Goal: Task Accomplishment & Management: Use online tool/utility

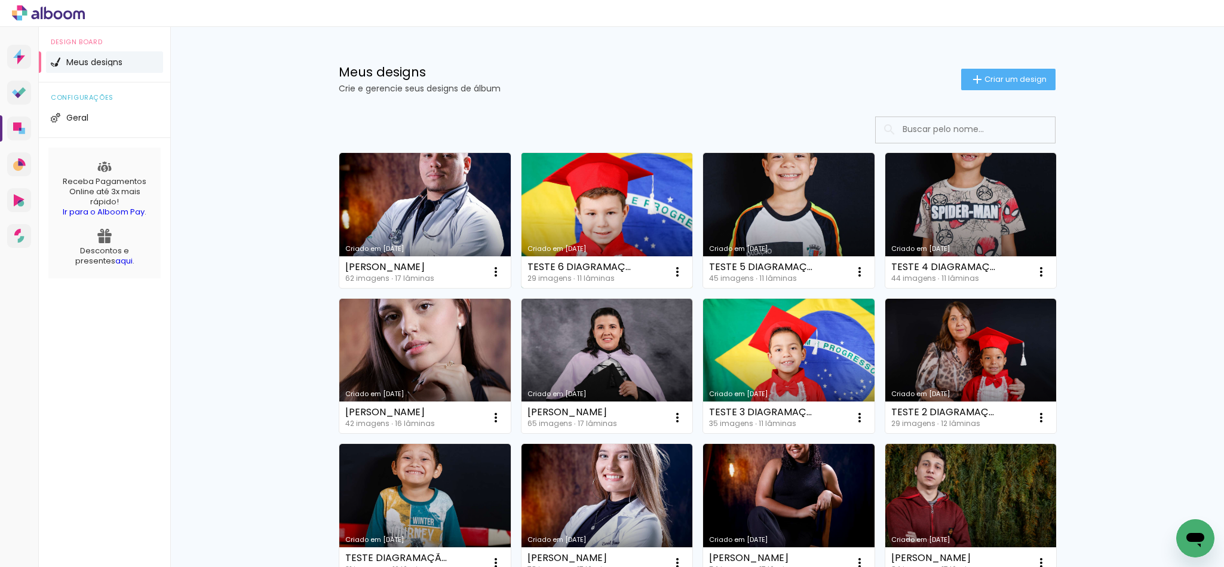
click at [534, 225] on link "Criado em [DATE]" at bounding box center [606, 220] width 171 height 135
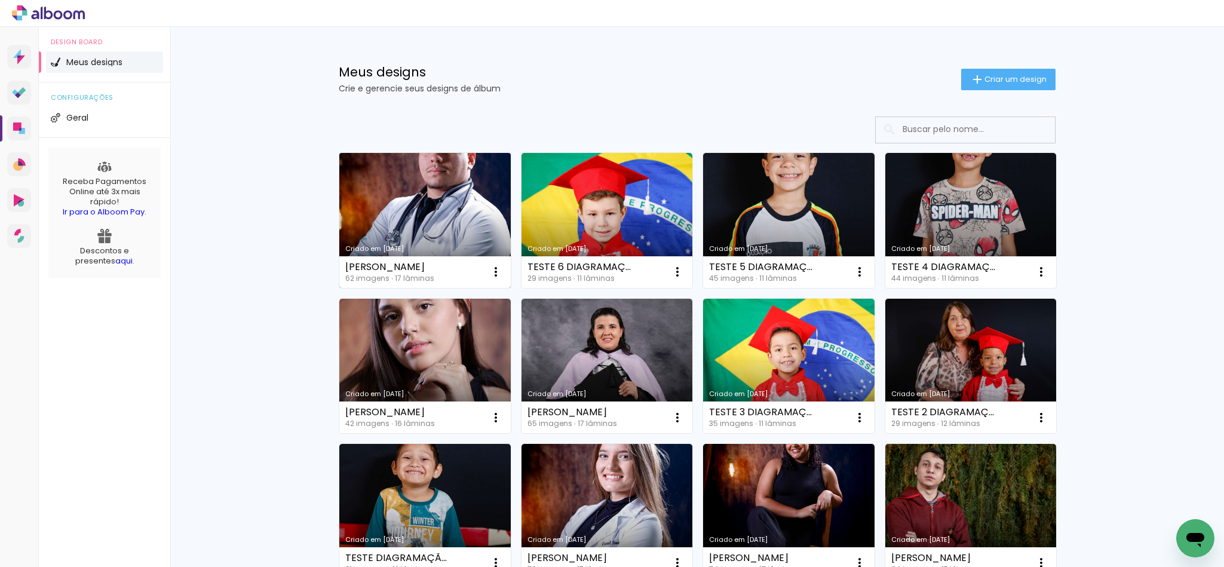
click at [455, 229] on link "Criado em [DATE]" at bounding box center [424, 220] width 171 height 135
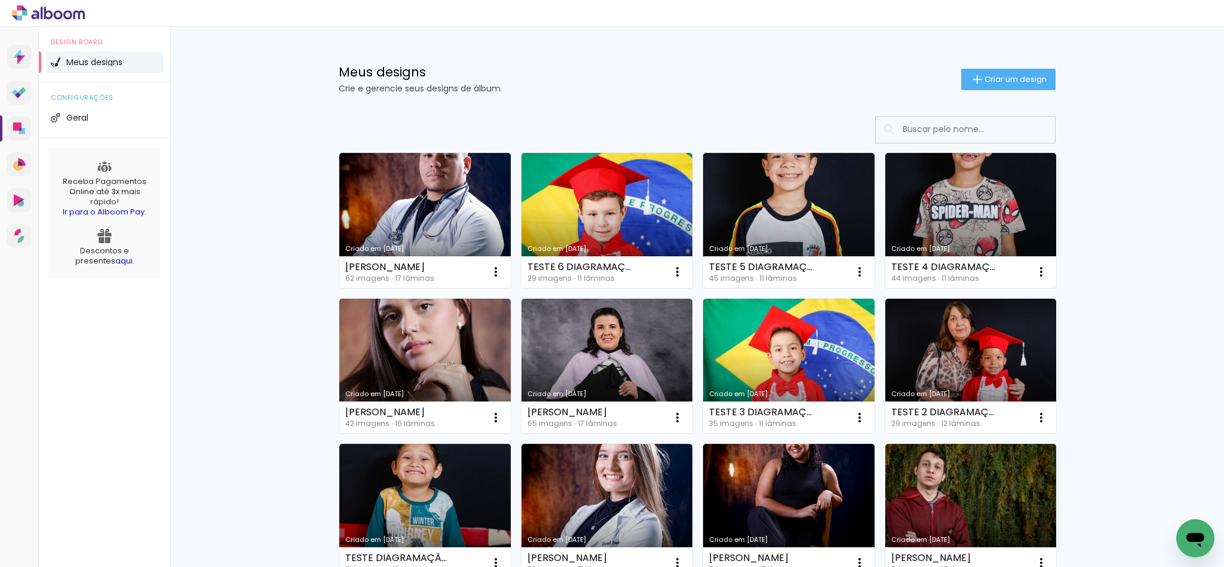
click at [752, 180] on link "Criado em [DATE]" at bounding box center [788, 220] width 171 height 135
drag, startPoint x: 321, startPoint y: 64, endPoint x: 520, endPoint y: 105, distance: 202.8
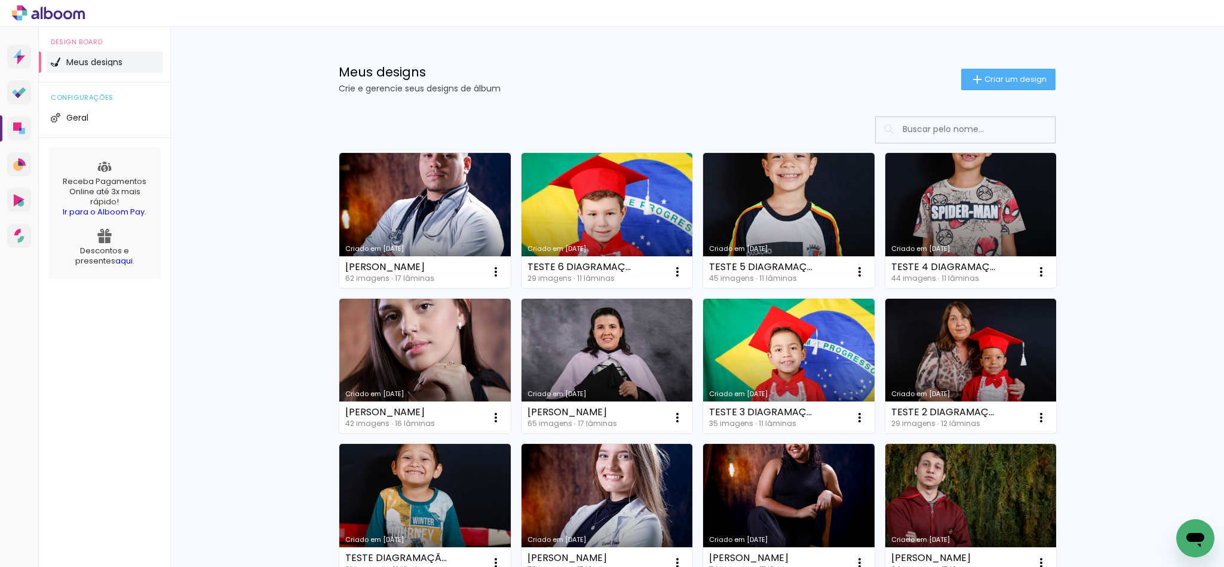
drag, startPoint x: 332, startPoint y: 72, endPoint x: 504, endPoint y: 108, distance: 175.7
click at [975, 228] on link "Criado em [DATE]" at bounding box center [970, 220] width 171 height 135
click at [997, 77] on span "Criar um design" at bounding box center [1015, 79] width 62 height 8
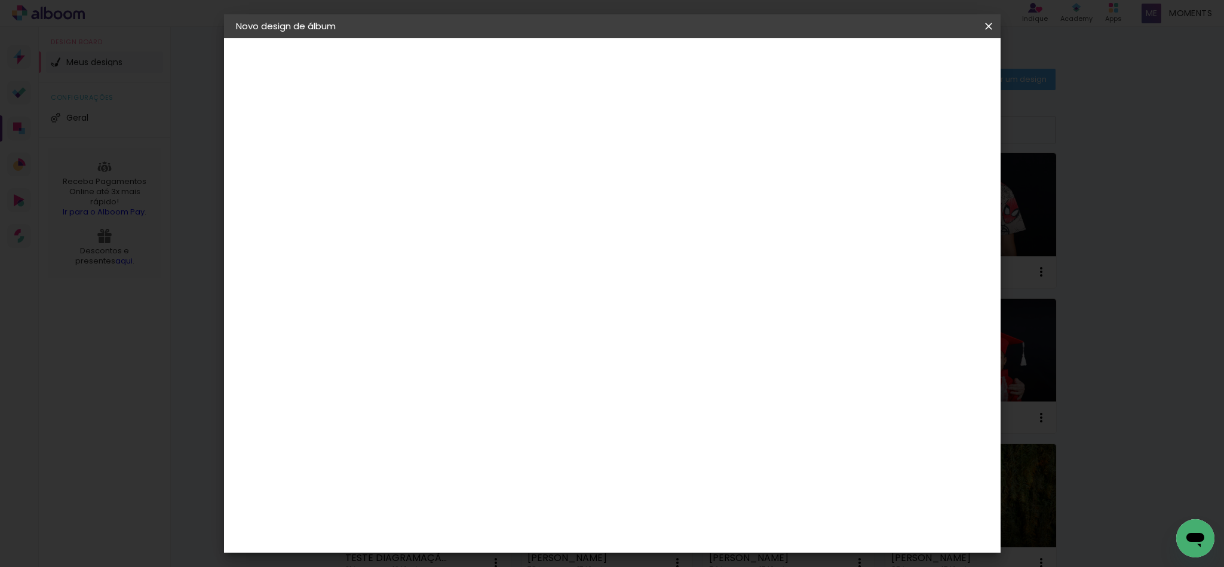
click at [431, 170] on div at bounding box center [431, 170] width 0 height 1
click at [435, 172] on paper-input-container "Título do álbum" at bounding box center [431, 161] width 8 height 30
click at [431, 164] on input at bounding box center [431, 160] width 0 height 19
paste input "[PERSON_NAME]"
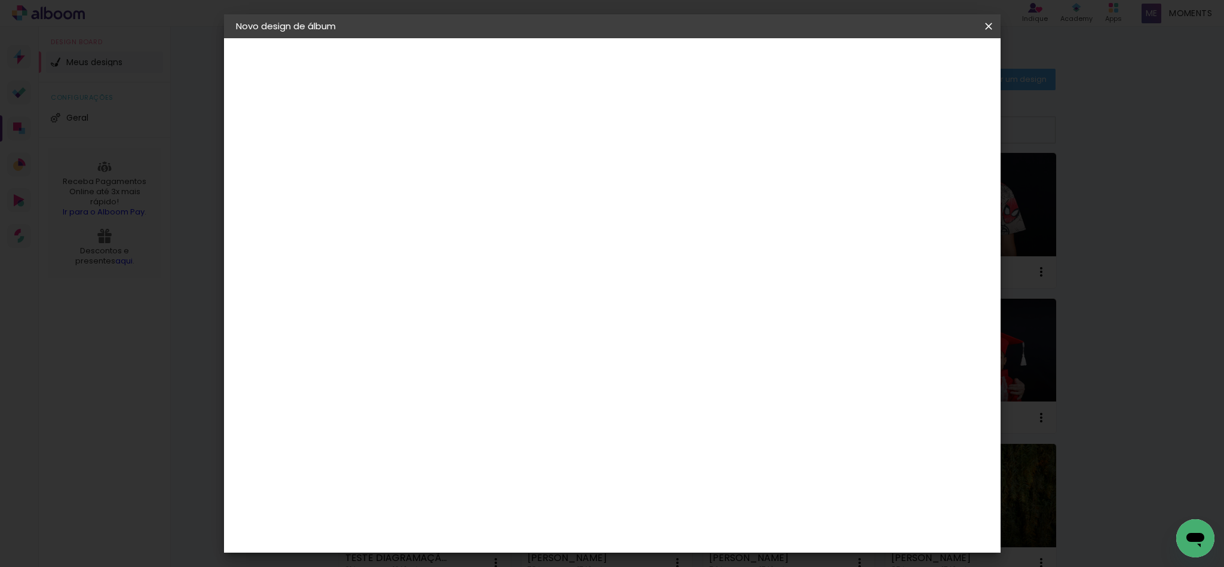
type input "[PERSON_NAME]"
type paper-input "[PERSON_NAME]"
click at [554, 70] on paper-button "Avançar" at bounding box center [524, 63] width 59 height 20
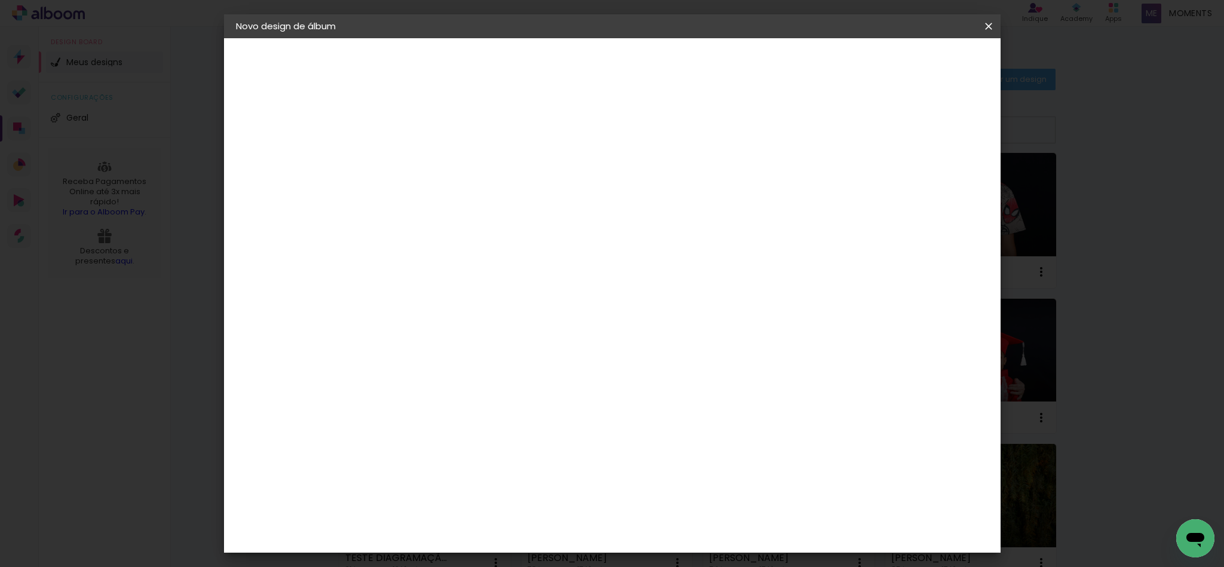
click at [0, 0] on slot "Avançar" at bounding box center [0, 0] width 0 height 0
click at [478, 199] on input "text" at bounding box center [454, 208] width 47 height 19
click at [708, 217] on paper-item "Fotolivro Super" at bounding box center [689, 222] width 239 height 24
type input "Fotolivro Super"
click at [312, 142] on div "Photoalbum Universal" at bounding box center [286, 147] width 51 height 17
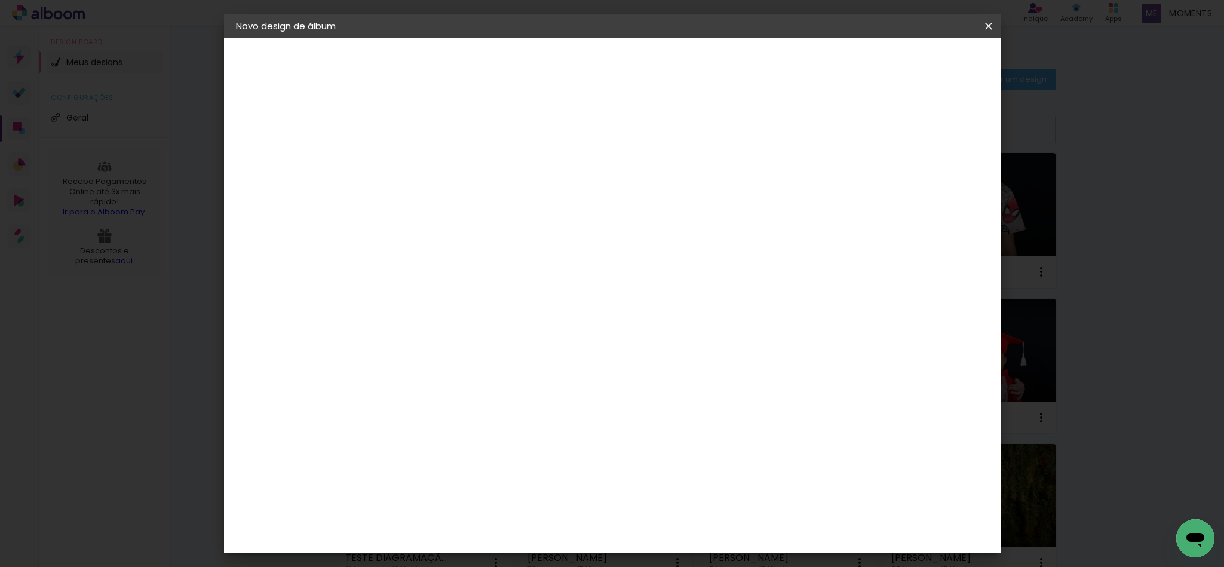
scroll to position [2598, 0]
click at [456, 375] on div "Quality" at bounding box center [439, 380] width 33 height 10
click at [0, 0] on slot "Avançar" at bounding box center [0, 0] width 0 height 0
click at [492, 217] on div at bounding box center [461, 217] width 61 height 1
click at [0, 0] on slot "GraphicBook" at bounding box center [0, 0] width 0 height 0
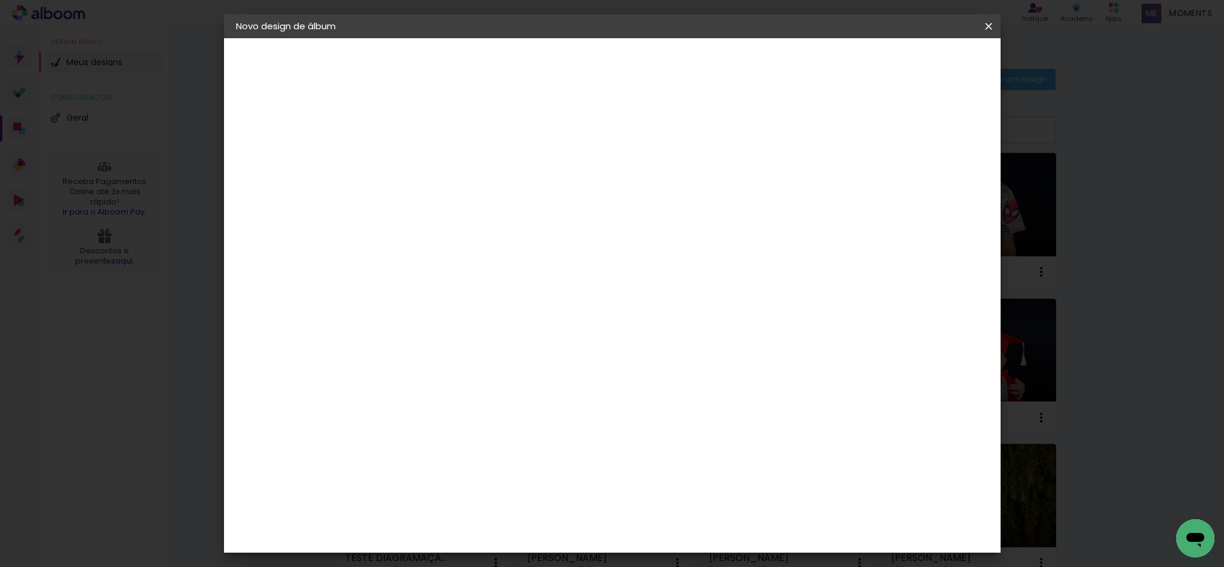
click at [592, 205] on div at bounding box center [511, 205] width 161 height 1
click at [654, 220] on paper-item "SlimBook" at bounding box center [682, 222] width 239 height 24
click at [577, 197] on input "SlimBook" at bounding box center [504, 196] width 146 height 19
click at [0, 0] on slot "GraphicBook" at bounding box center [0, 0] width 0 height 0
type input "GraphicBook"
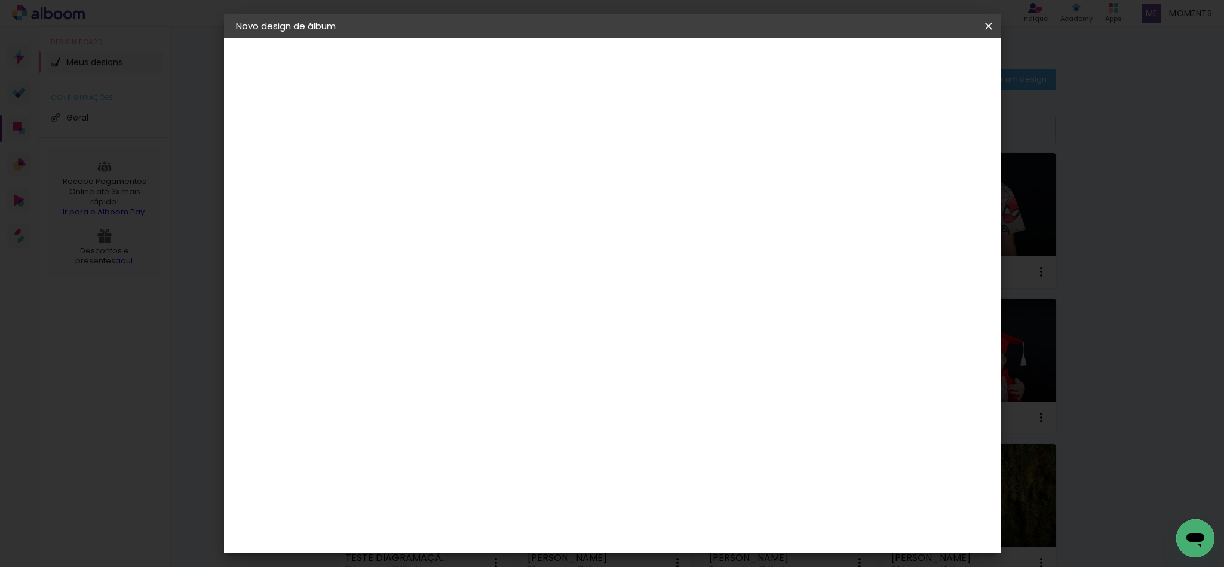
click at [512, 469] on span "25 × 25" at bounding box center [484, 481] width 56 height 24
click at [626, 69] on paper-button "Avançar" at bounding box center [596, 63] width 59 height 20
click at [909, 66] on span "Iniciar design" at bounding box center [882, 63] width 54 height 8
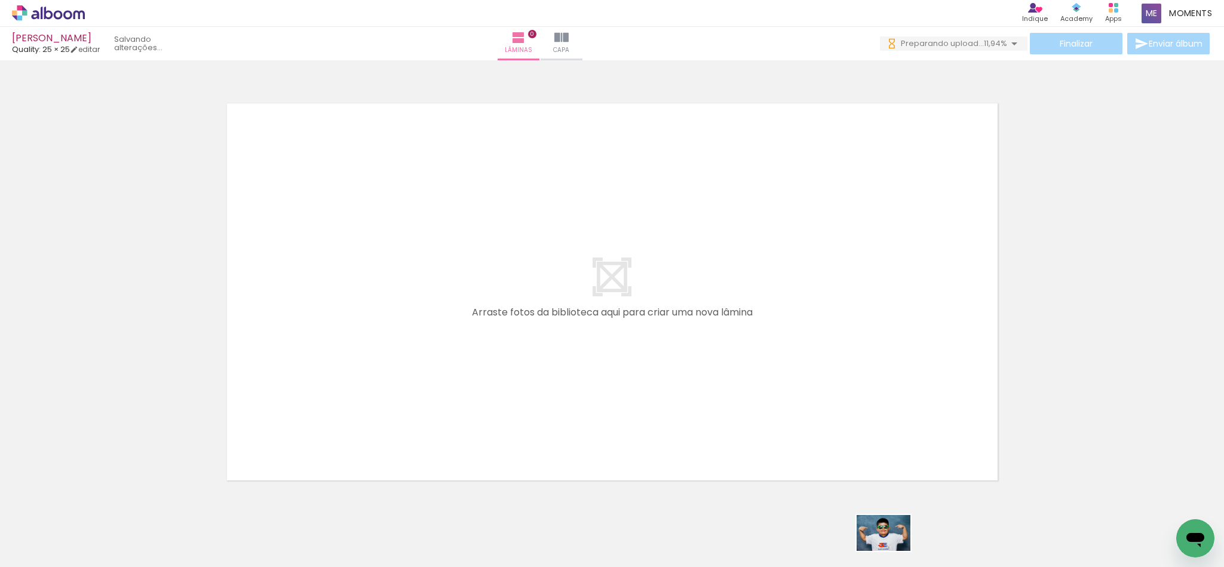
drag, startPoint x: 806, startPoint y: 552, endPoint x: 896, endPoint y: 549, distance: 90.2
click at [0, 0] on slot at bounding box center [0, 0] width 0 height 0
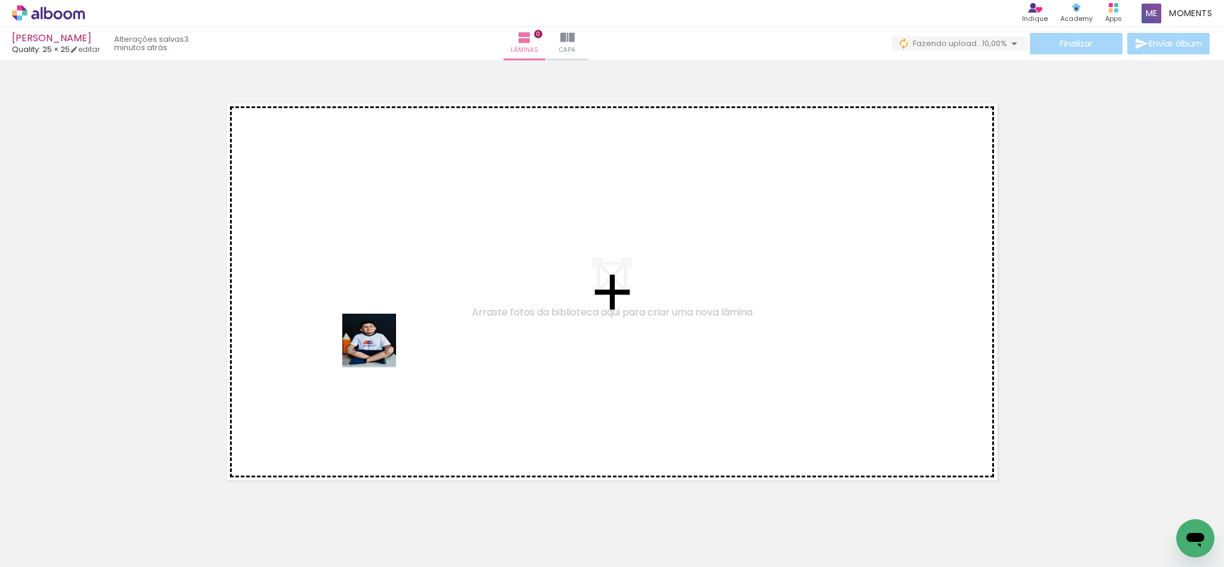
drag, startPoint x: 311, startPoint y: 524, endPoint x: 376, endPoint y: 355, distance: 181.3
click at [383, 324] on quentale-workspace at bounding box center [612, 283] width 1224 height 567
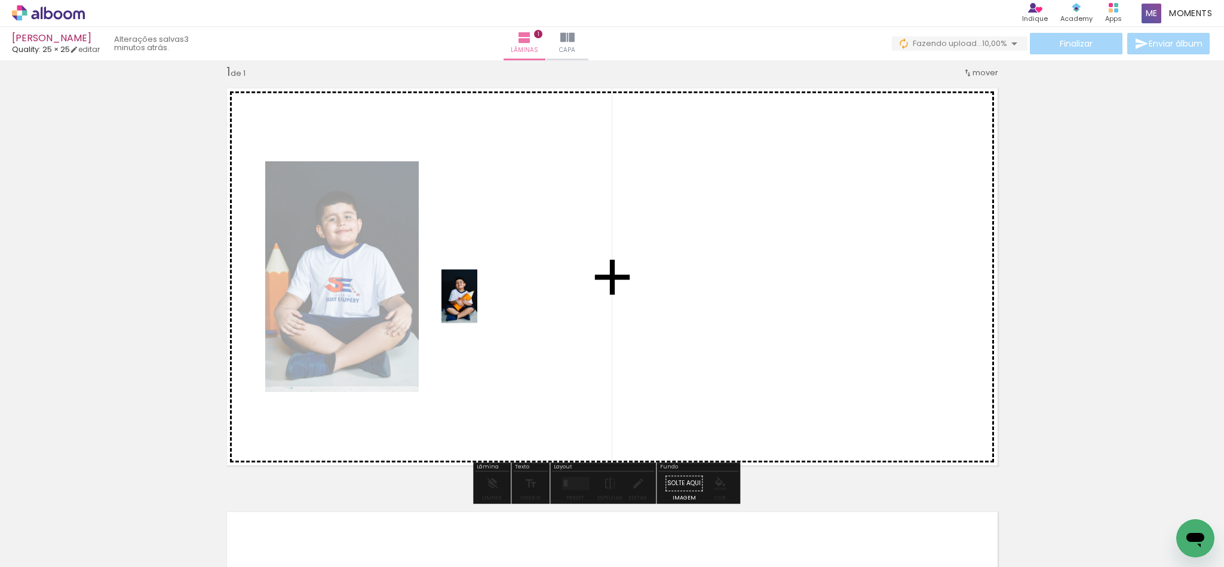
drag, startPoint x: 382, startPoint y: 518, endPoint x: 466, endPoint y: 403, distance: 142.4
click at [477, 303] on quentale-workspace at bounding box center [612, 283] width 1224 height 567
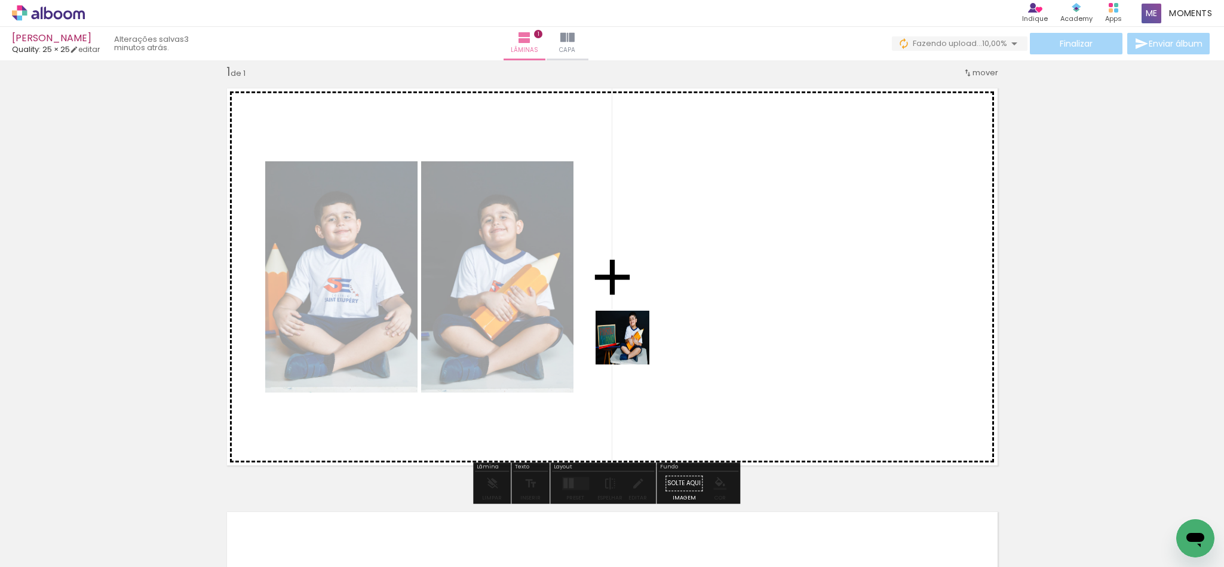
drag, startPoint x: 537, startPoint y: 417, endPoint x: 640, endPoint y: 335, distance: 131.2
click at [640, 335] on quentale-workspace at bounding box center [612, 283] width 1224 height 567
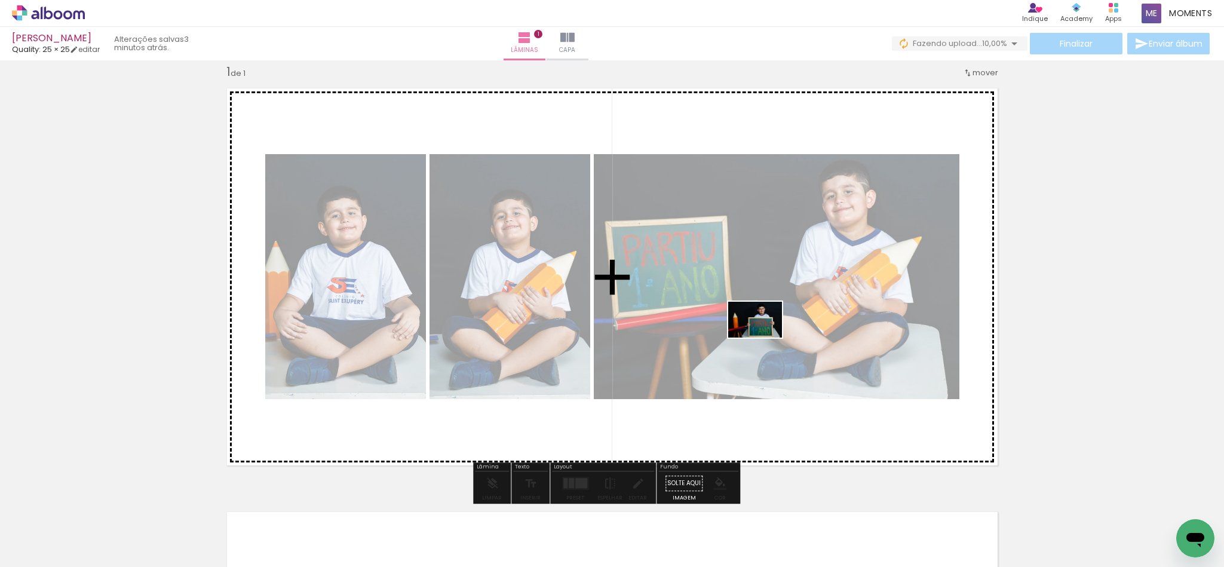
drag, startPoint x: 579, startPoint y: 477, endPoint x: 764, endPoint y: 337, distance: 231.1
click at [764, 337] on quentale-workspace at bounding box center [612, 283] width 1224 height 567
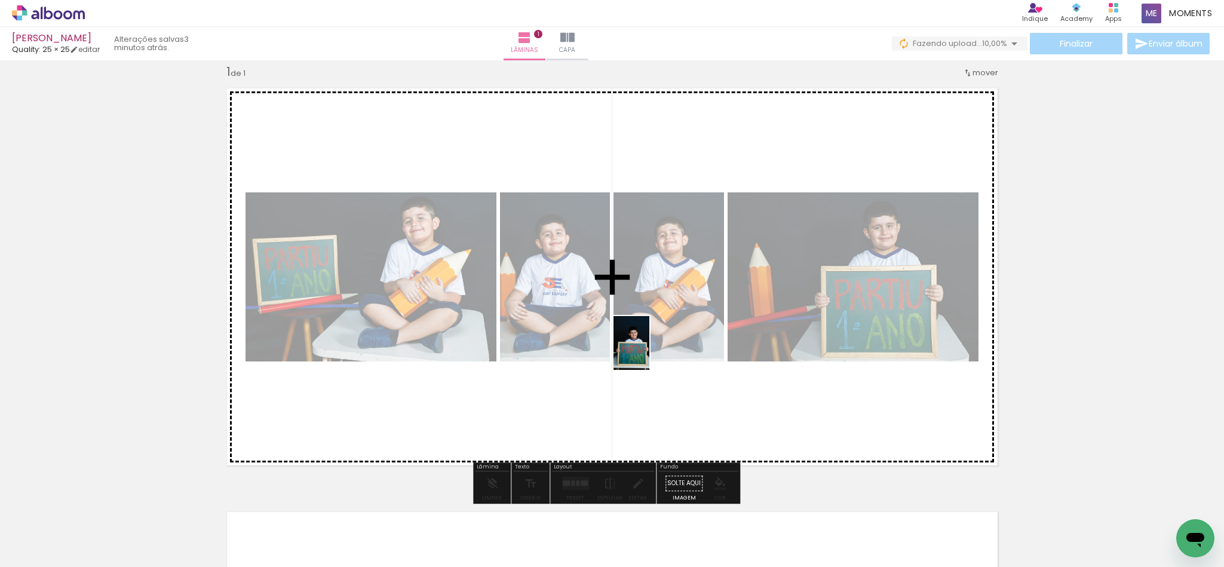
drag, startPoint x: 574, startPoint y: 546, endPoint x: 649, endPoint y: 351, distance: 209.3
click at [649, 351] on quentale-workspace at bounding box center [612, 283] width 1224 height 567
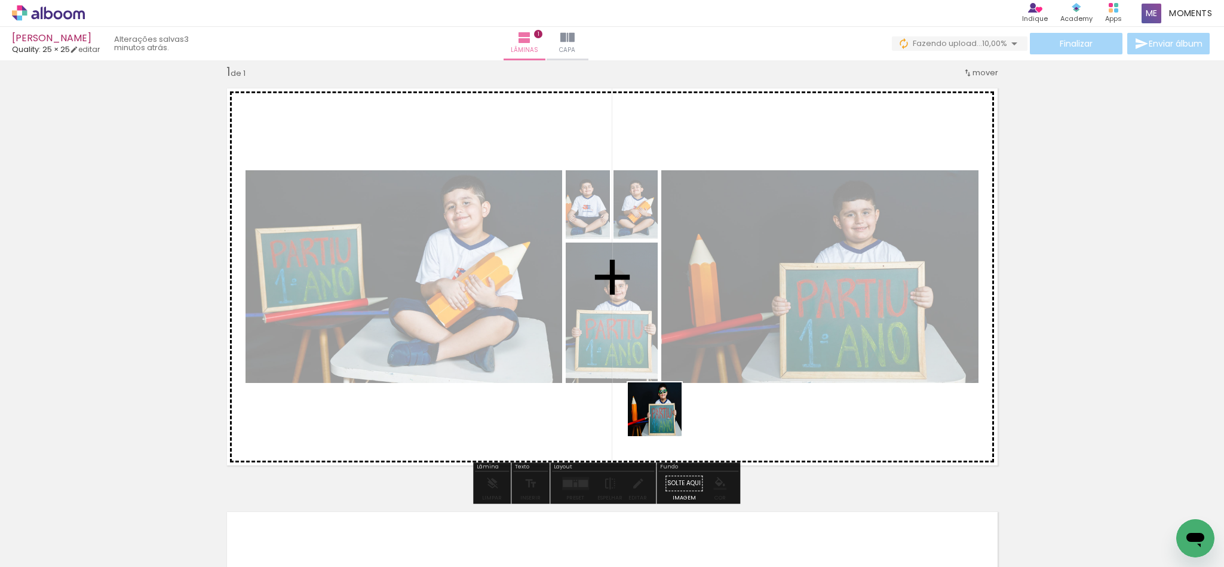
drag, startPoint x: 636, startPoint y: 520, endPoint x: 674, endPoint y: 373, distance: 151.1
click at [674, 373] on quentale-workspace at bounding box center [612, 283] width 1224 height 567
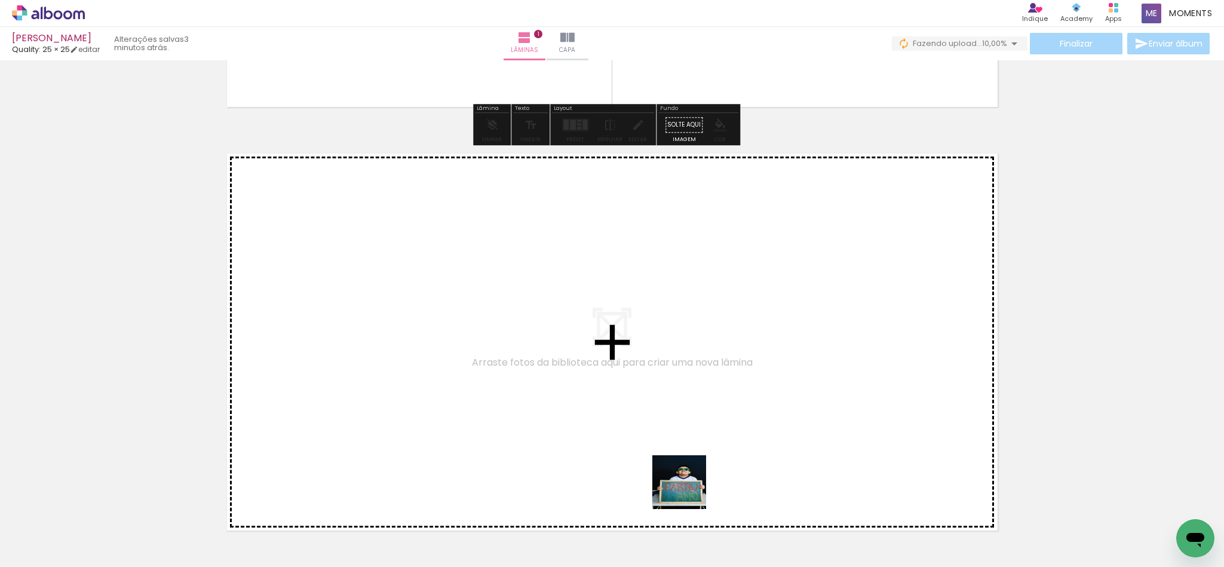
drag, startPoint x: 703, startPoint y: 527, endPoint x: 677, endPoint y: 513, distance: 29.1
click at [554, 337] on quentale-workspace at bounding box center [612, 283] width 1224 height 567
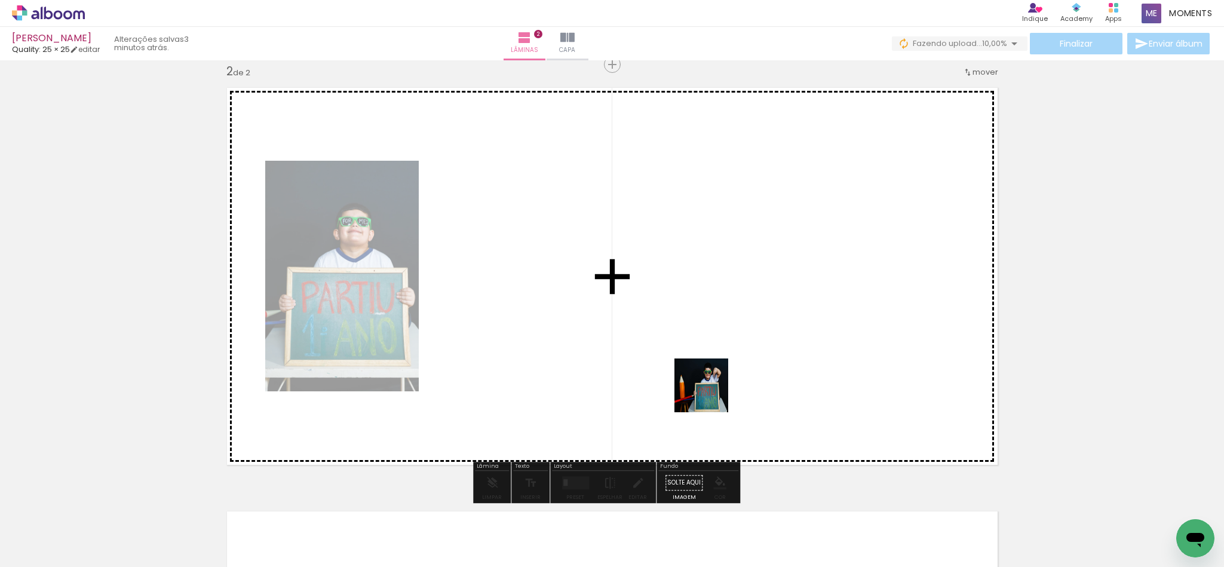
drag, startPoint x: 710, startPoint y: 394, endPoint x: 801, endPoint y: 443, distance: 103.7
click at [658, 312] on quentale-workspace at bounding box center [612, 283] width 1224 height 567
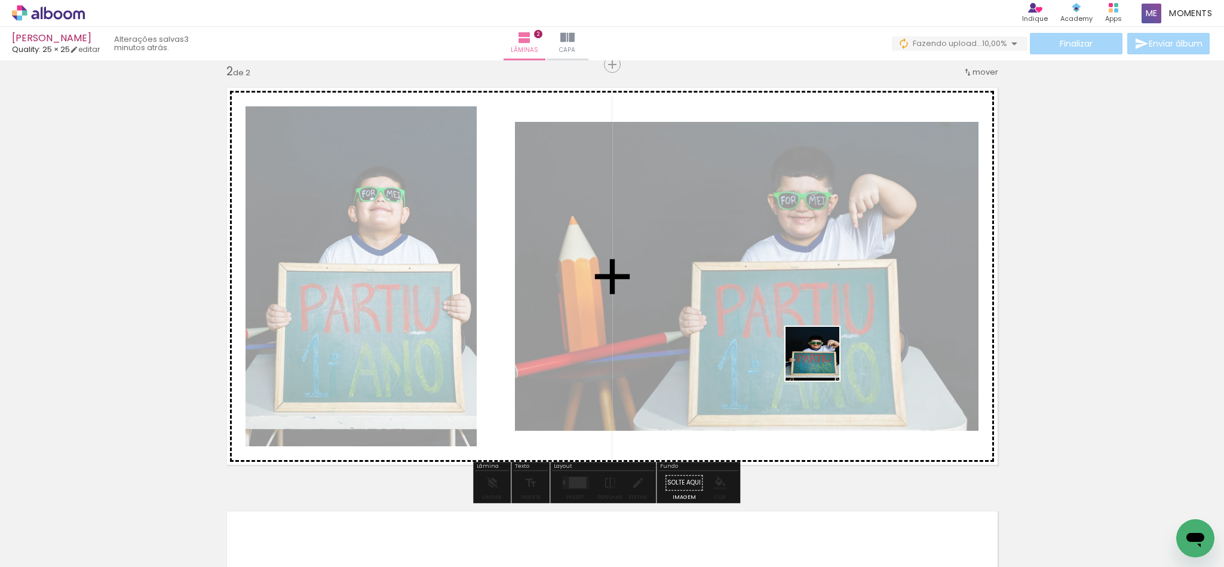
drag, startPoint x: 853, startPoint y: 539, endPoint x: 952, endPoint y: 478, distance: 115.8
click at [818, 346] on quentale-workspace at bounding box center [612, 283] width 1224 height 567
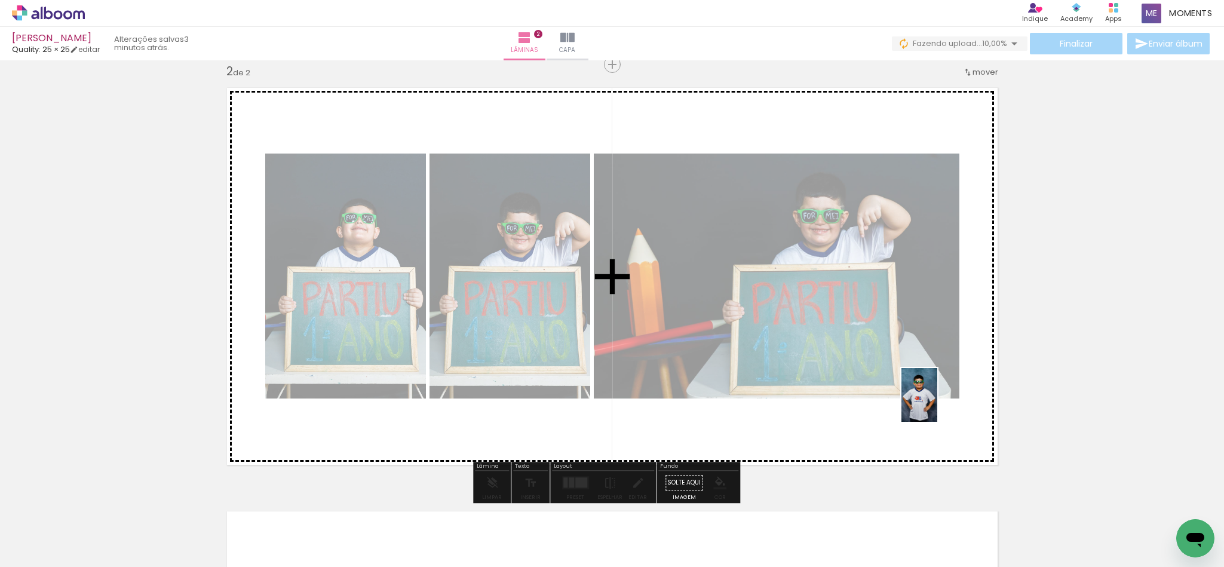
drag, startPoint x: 927, startPoint y: 527, endPoint x: 991, endPoint y: 508, distance: 66.9
click at [937, 394] on quentale-workspace at bounding box center [612, 283] width 1224 height 567
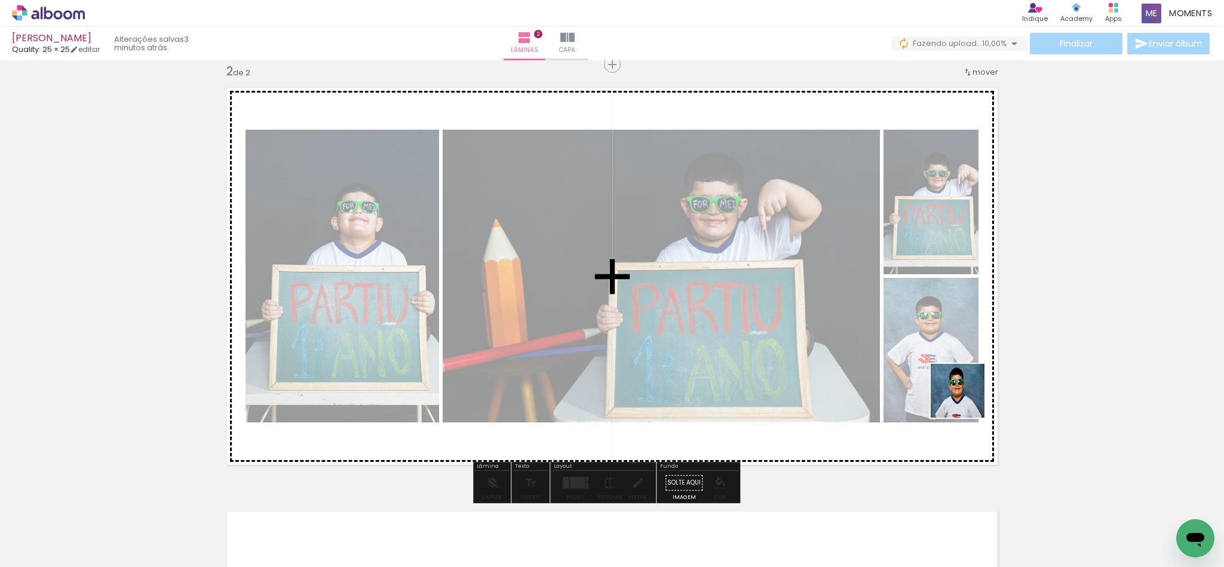
drag, startPoint x: 986, startPoint y: 545, endPoint x: 1016, endPoint y: 500, distance: 54.2
click at [961, 378] on quentale-workspace at bounding box center [612, 283] width 1224 height 567
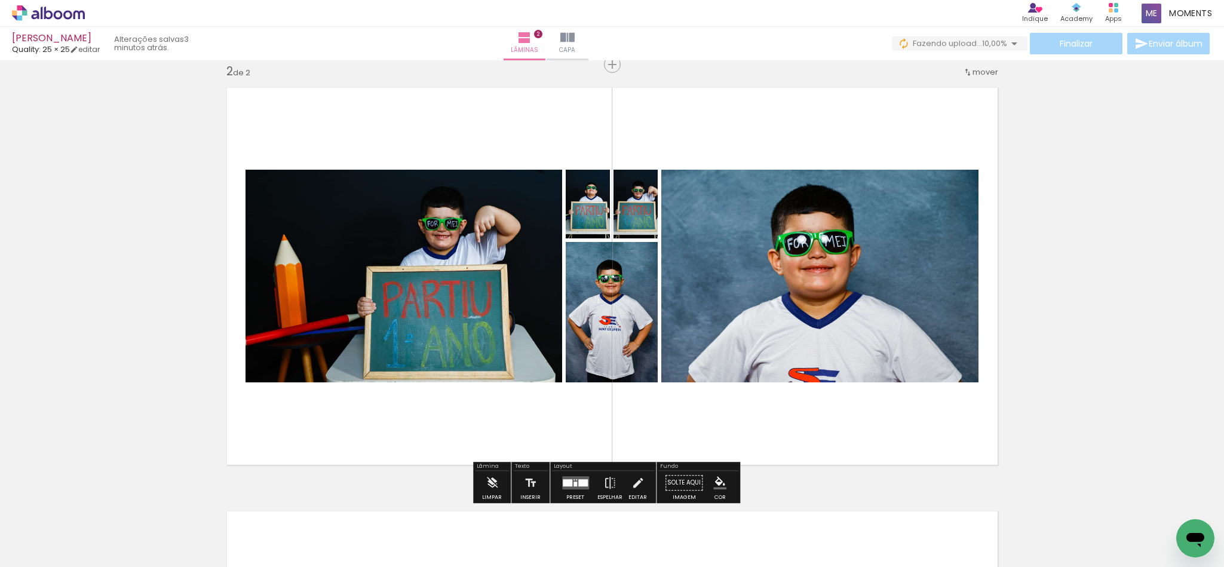
drag, startPoint x: 1054, startPoint y: 532, endPoint x: 822, endPoint y: 389, distance: 272.1
click at [822, 389] on quentale-workspace at bounding box center [612, 283] width 1224 height 567
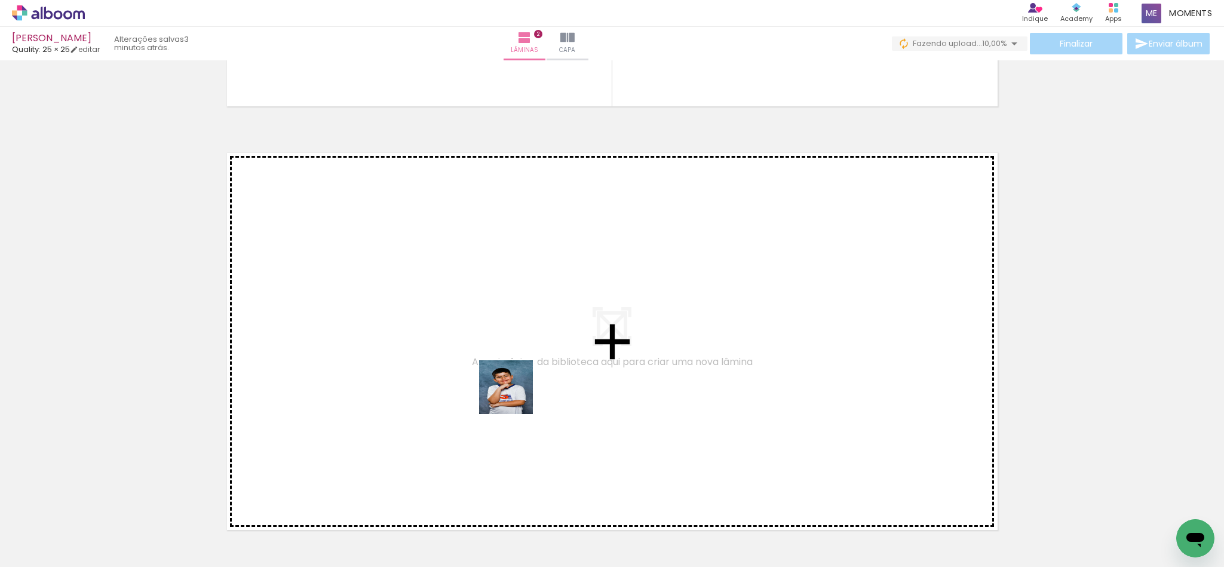
drag, startPoint x: 502, startPoint y: 517, endPoint x: 570, endPoint y: 498, distance: 70.5
click at [515, 364] on quentale-workspace at bounding box center [612, 283] width 1224 height 567
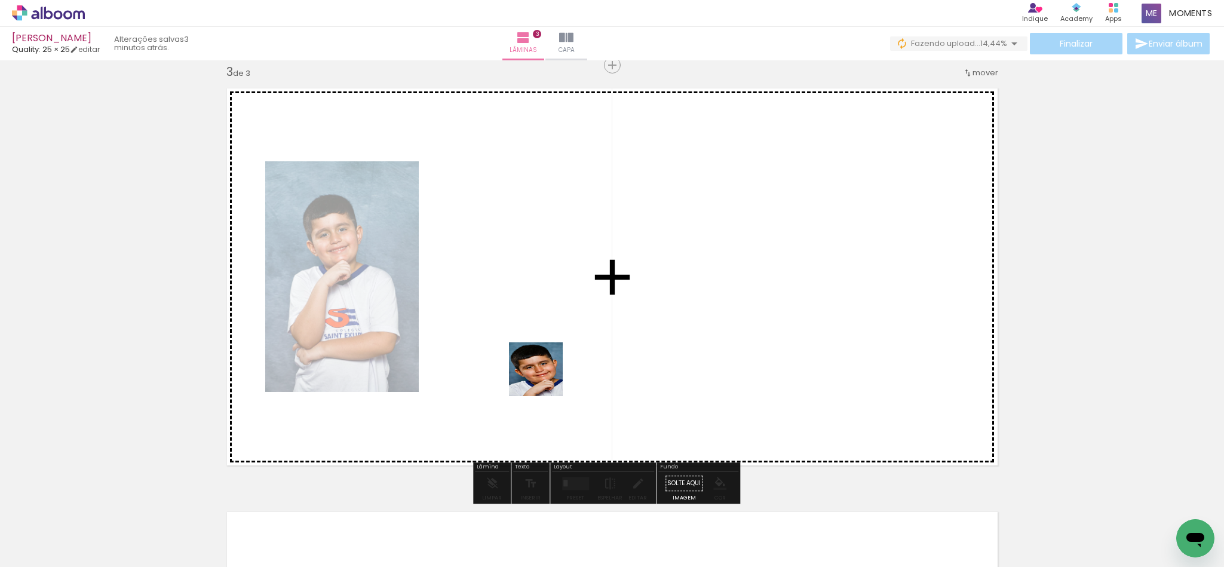
drag, startPoint x: 566, startPoint y: 518, endPoint x: 541, endPoint y: 335, distance: 185.0
click at [541, 335] on quentale-workspace at bounding box center [612, 283] width 1224 height 567
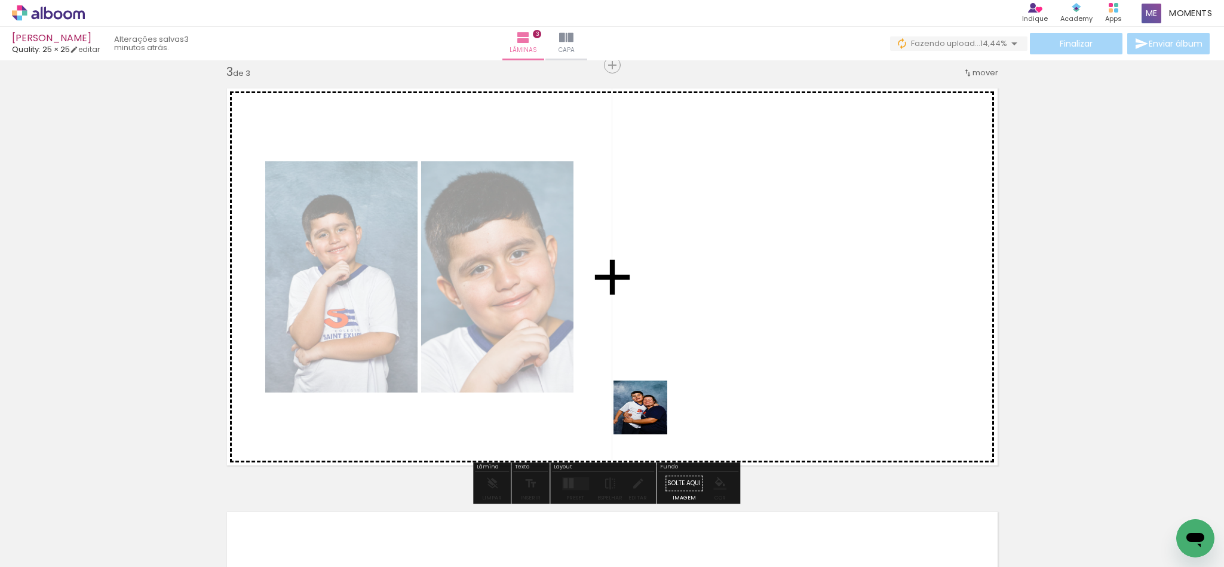
drag, startPoint x: 644, startPoint y: 538, endPoint x: 694, endPoint y: 499, distance: 63.8
click at [651, 366] on quentale-workspace at bounding box center [612, 283] width 1224 height 567
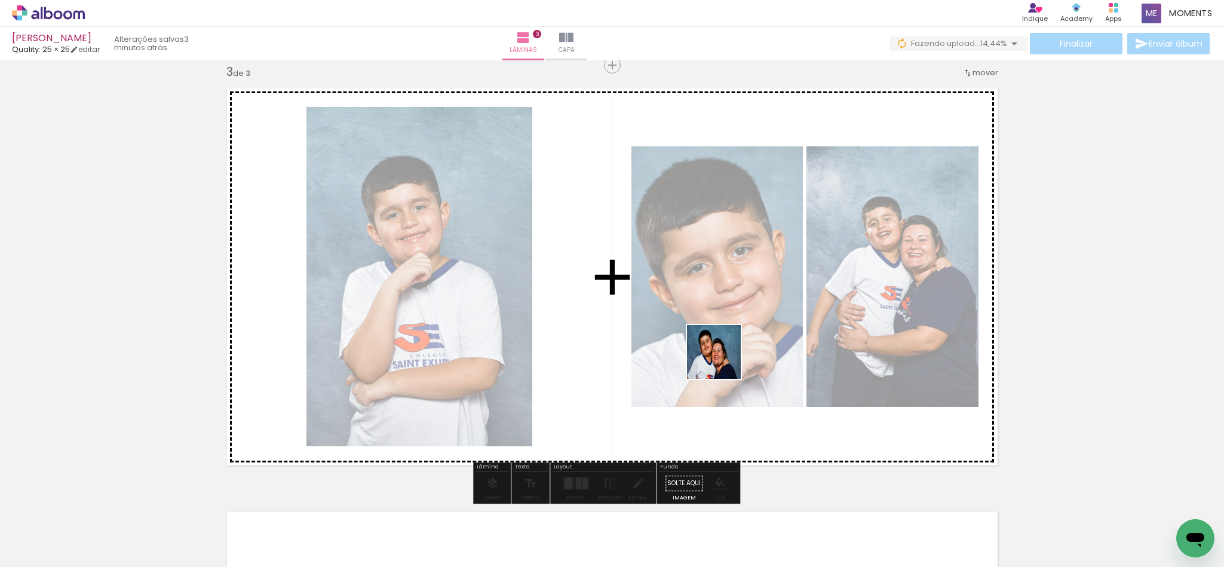
drag, startPoint x: 714, startPoint y: 530, endPoint x: 774, endPoint y: 504, distance: 65.8
click at [723, 357] on quentale-workspace at bounding box center [612, 283] width 1224 height 567
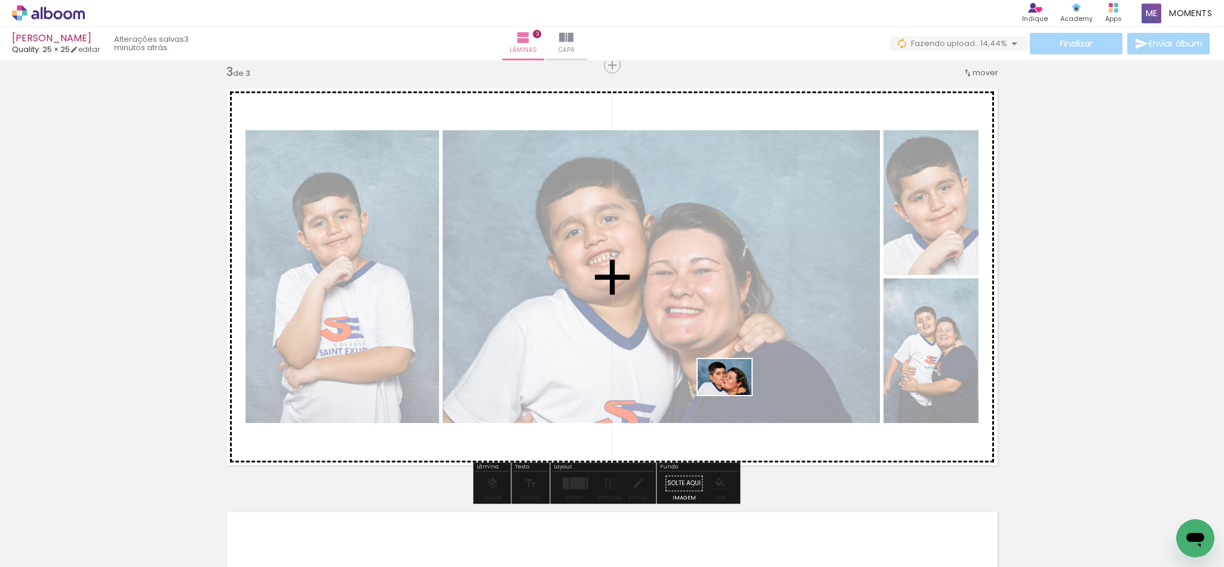
drag, startPoint x: 777, startPoint y: 539, endPoint x: 844, endPoint y: 554, distance: 67.8
click at [731, 393] on quentale-workspace at bounding box center [612, 283] width 1224 height 567
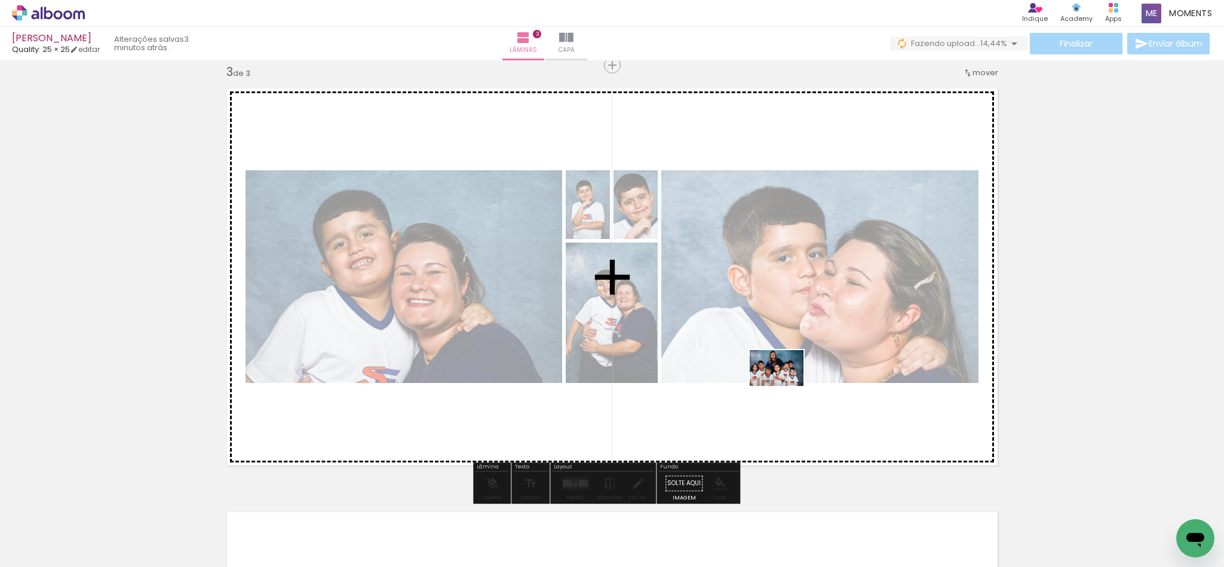
drag, startPoint x: 844, startPoint y: 532, endPoint x: 785, endPoint y: 384, distance: 159.2
click at [785, 384] on quentale-workspace at bounding box center [612, 283] width 1224 height 567
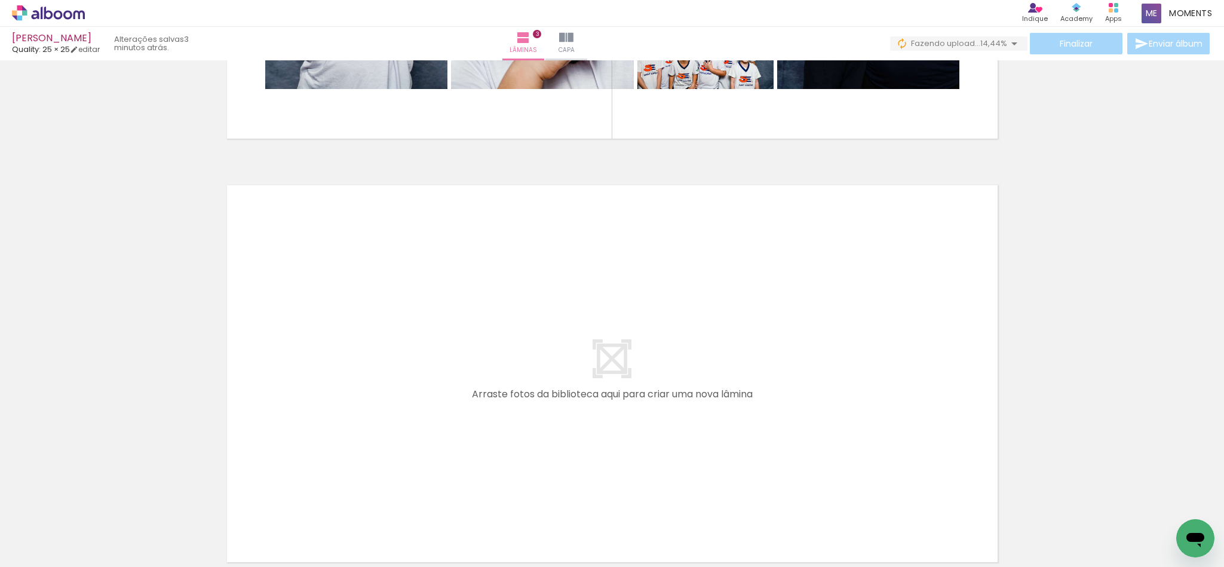
scroll to position [1220, 0]
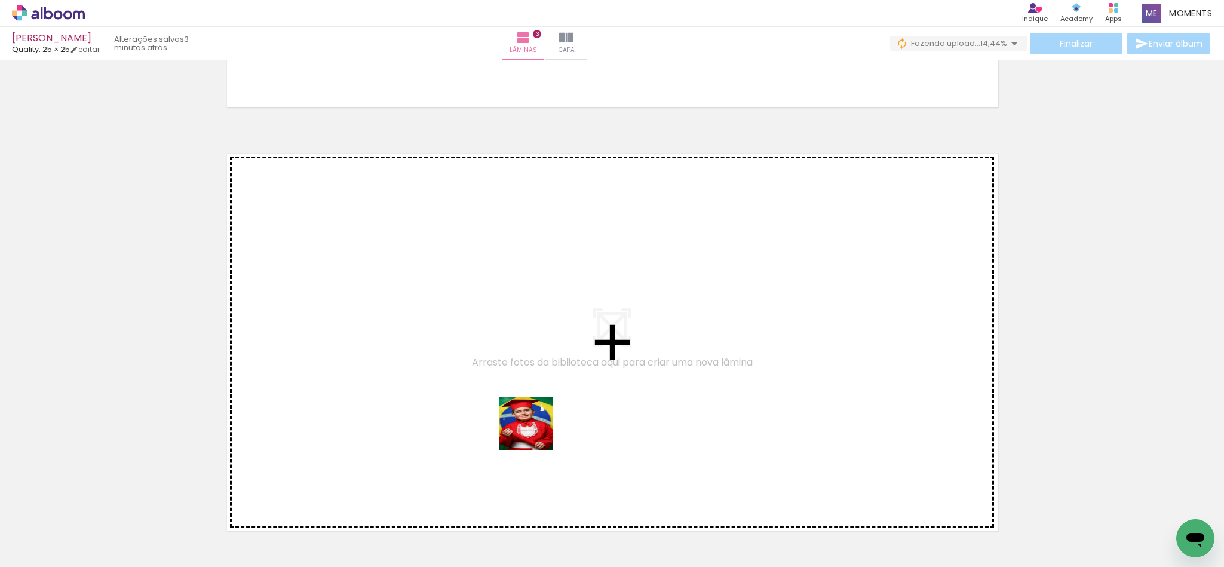
drag, startPoint x: 511, startPoint y: 524, endPoint x: 560, endPoint y: 349, distance: 181.1
click at [560, 349] on quentale-workspace at bounding box center [612, 283] width 1224 height 567
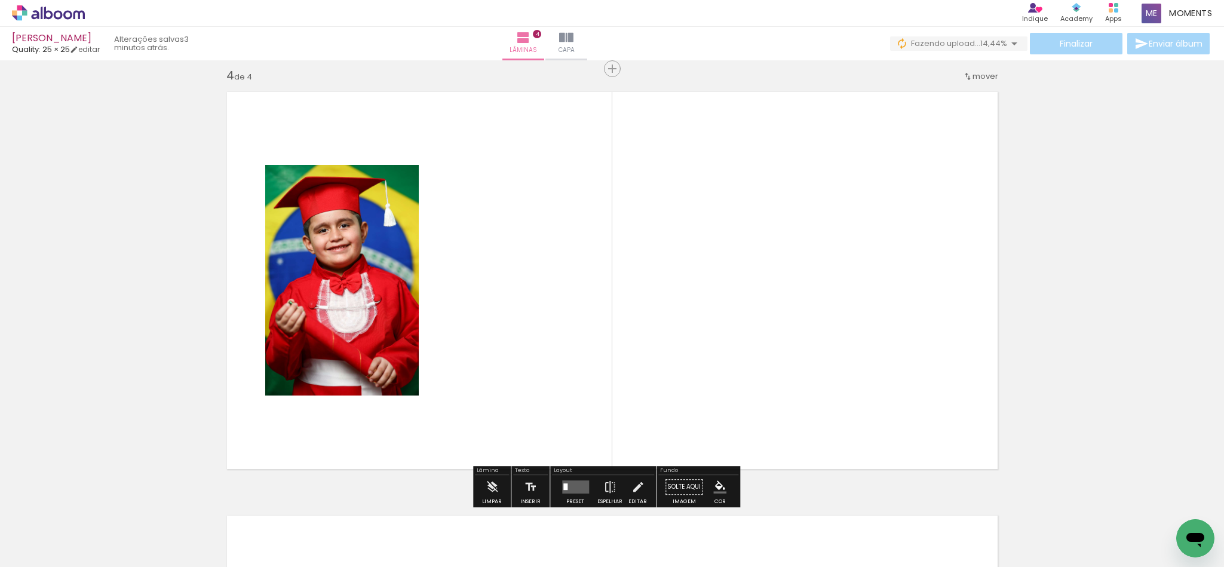
scroll to position [1285, 0]
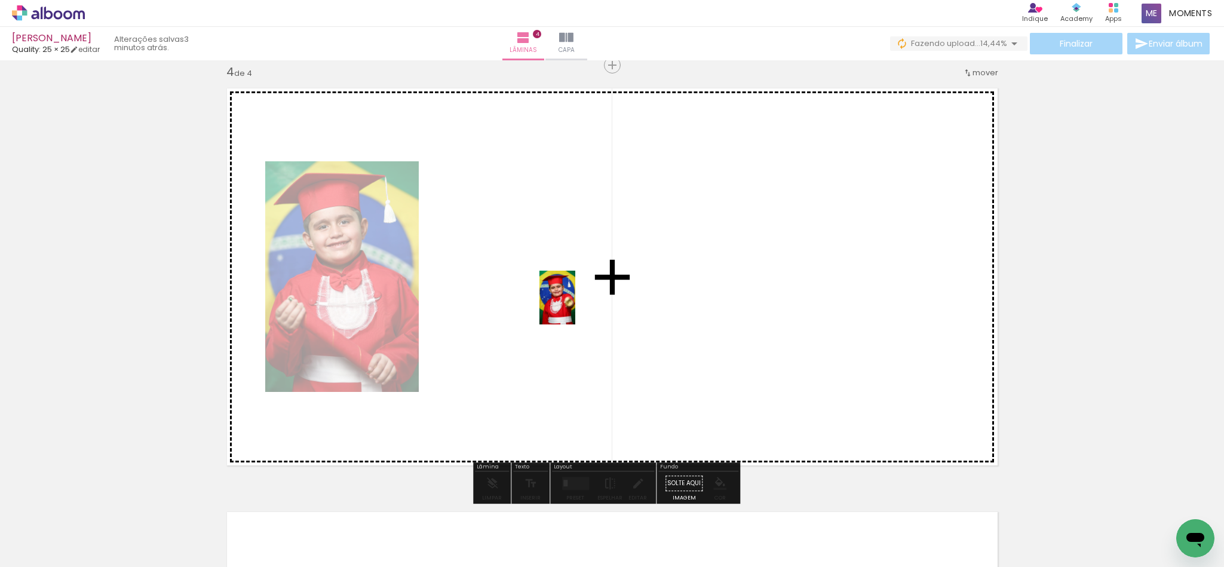
drag, startPoint x: 561, startPoint y: 518, endPoint x: 575, endPoint y: 302, distance: 217.2
click at [575, 303] on quentale-workspace at bounding box center [612, 283] width 1224 height 567
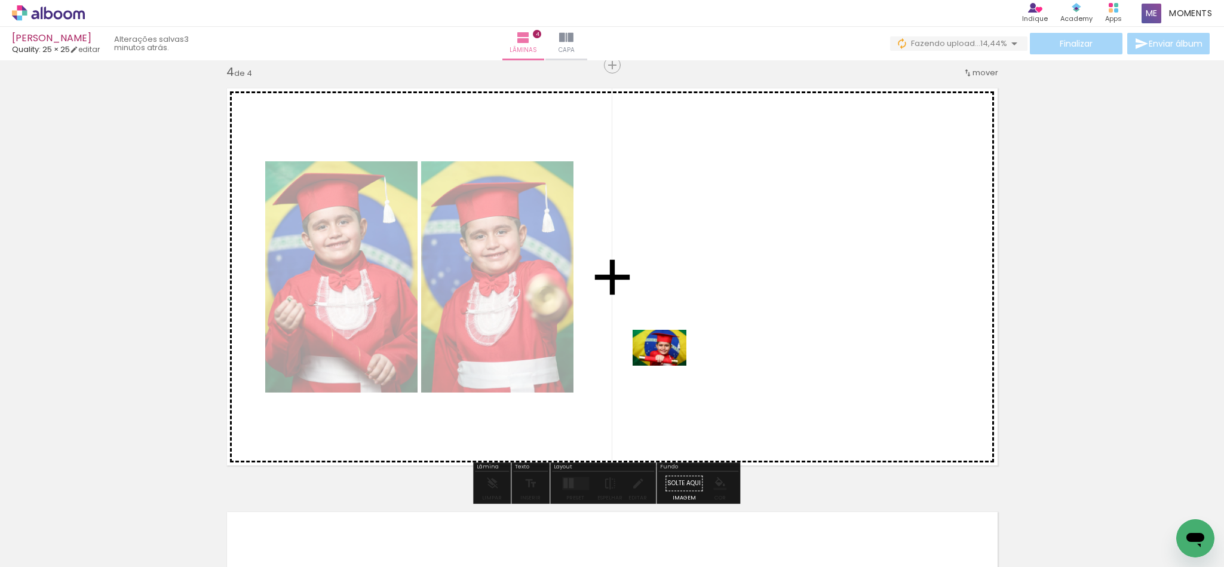
drag, startPoint x: 645, startPoint y: 537, endPoint x: 668, endPoint y: 335, distance: 203.8
click at [668, 335] on quentale-workspace at bounding box center [612, 283] width 1224 height 567
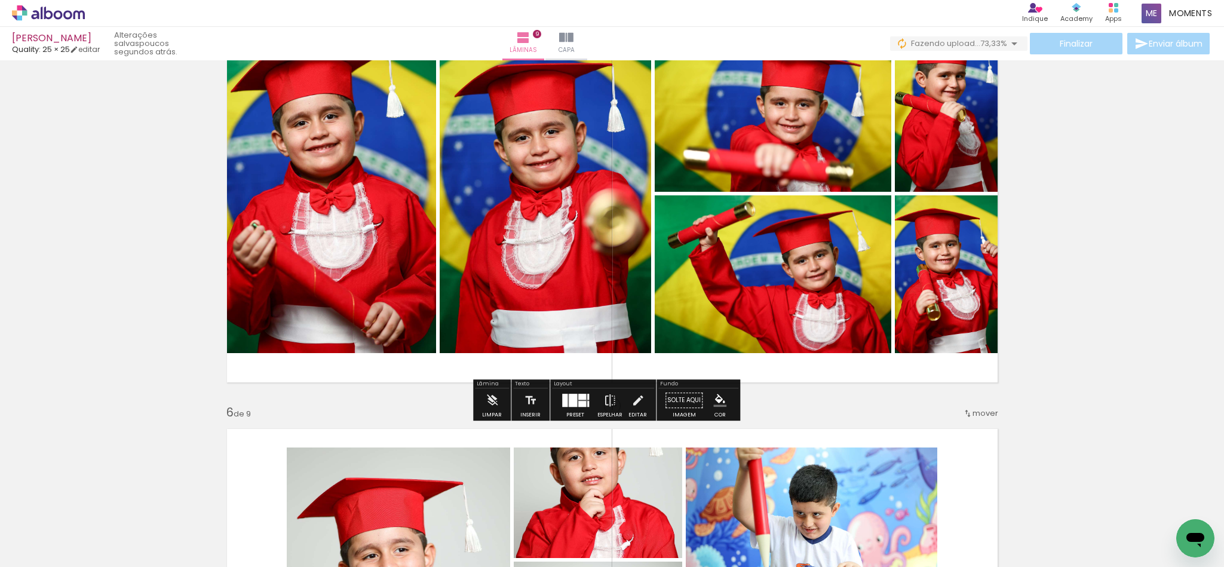
scroll to position [25600, 0]
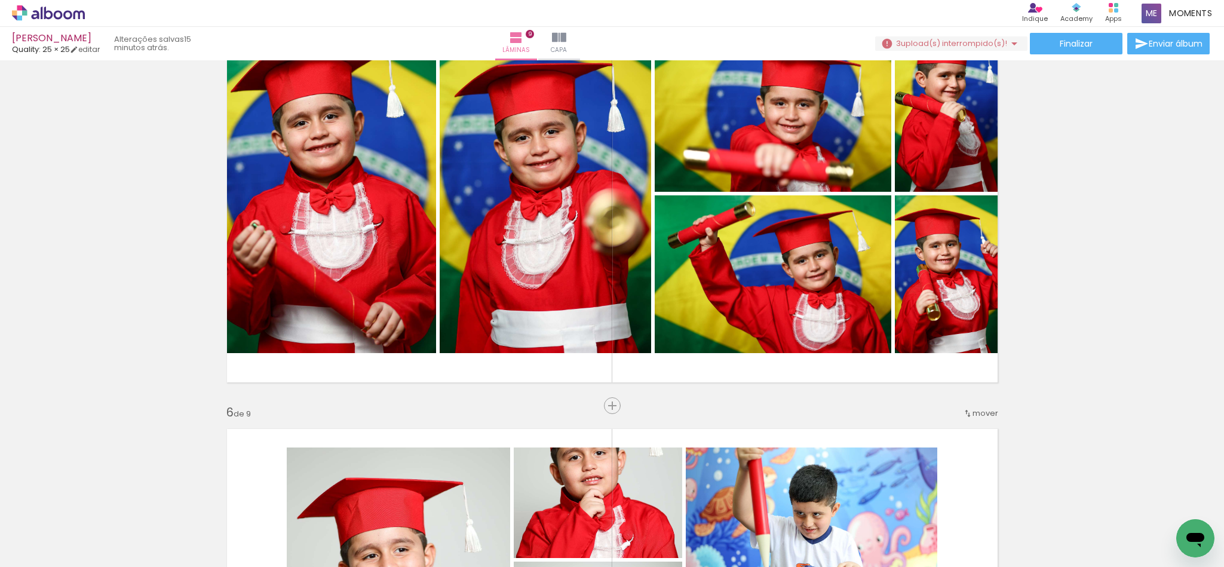
scroll to position [25600, 0]
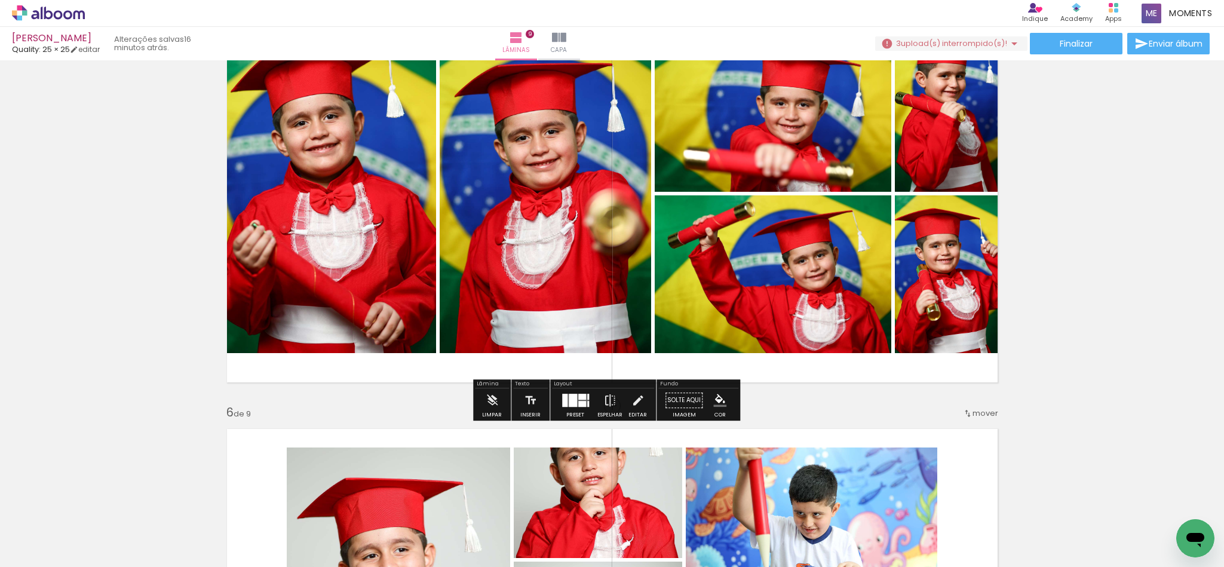
click at [1102, 255] on div "Inserir lâmina 1 de 9 Inserir lâmina 2 de 9 Inserir lâmina 3 de 9 Inserir lâmin…" at bounding box center [612, 390] width 1224 height 4234
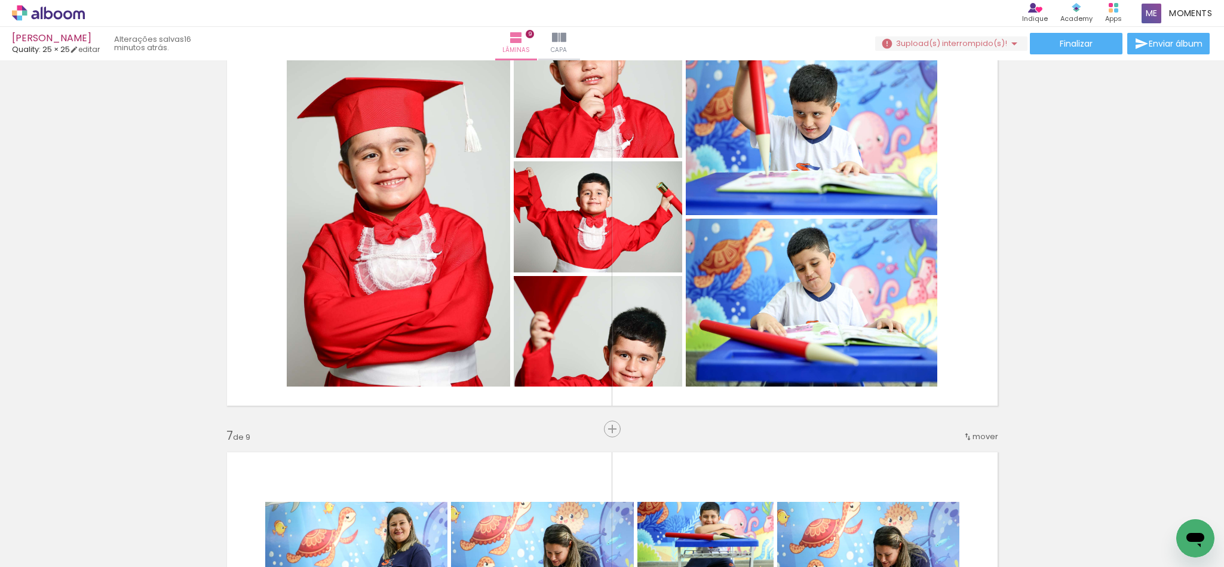
scroll to position [2150, 0]
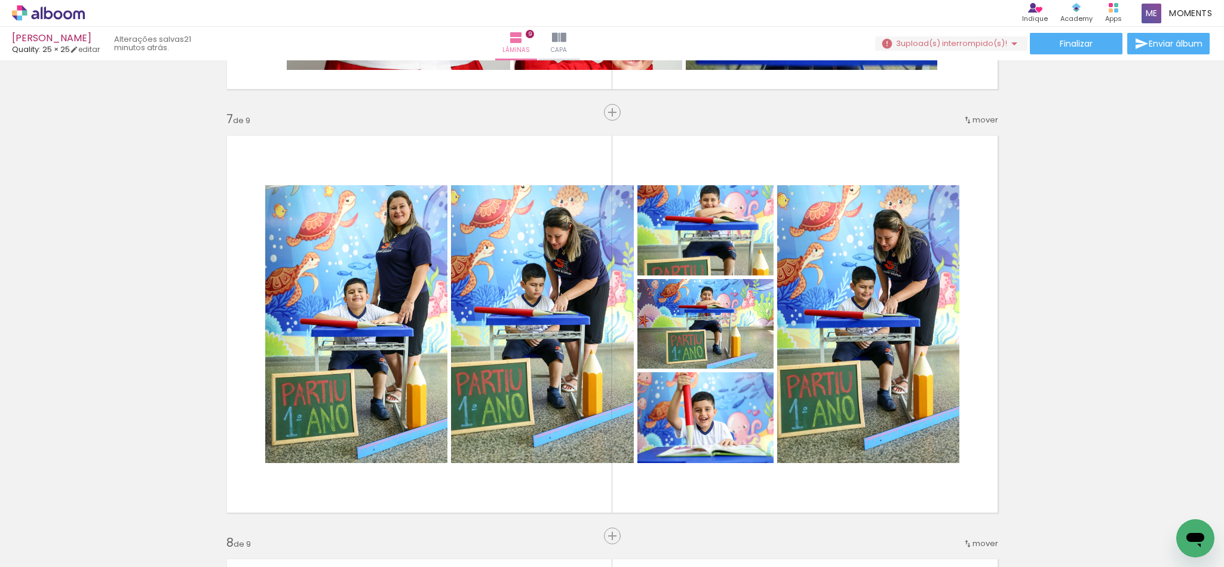
scroll to position [25600, 0]
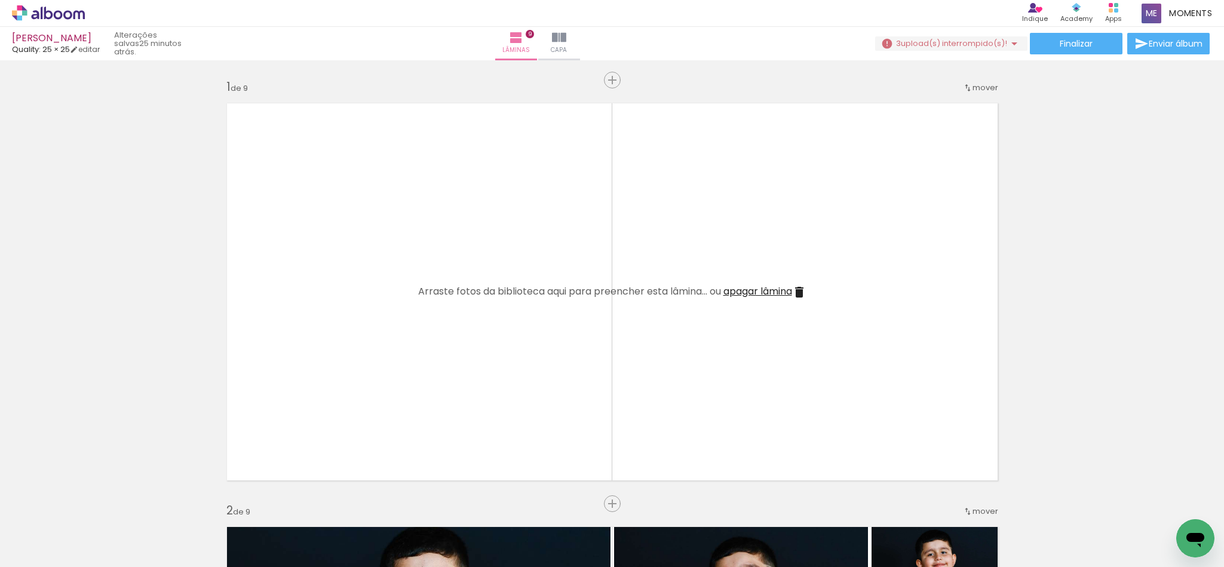
scroll to position [25600, 0]
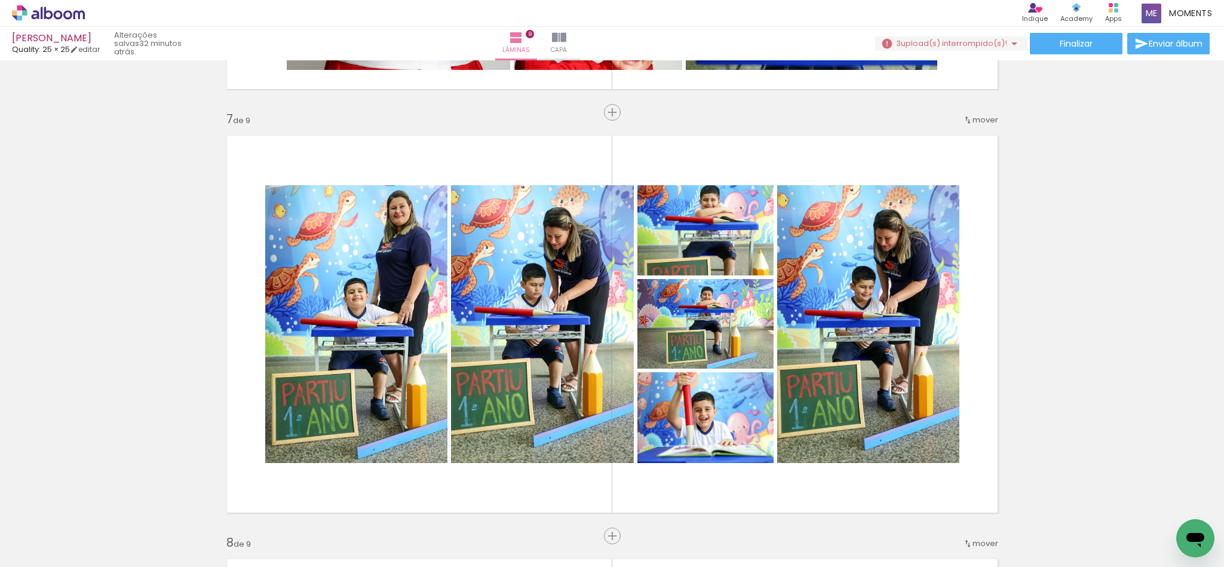
scroll to position [25600, 0]
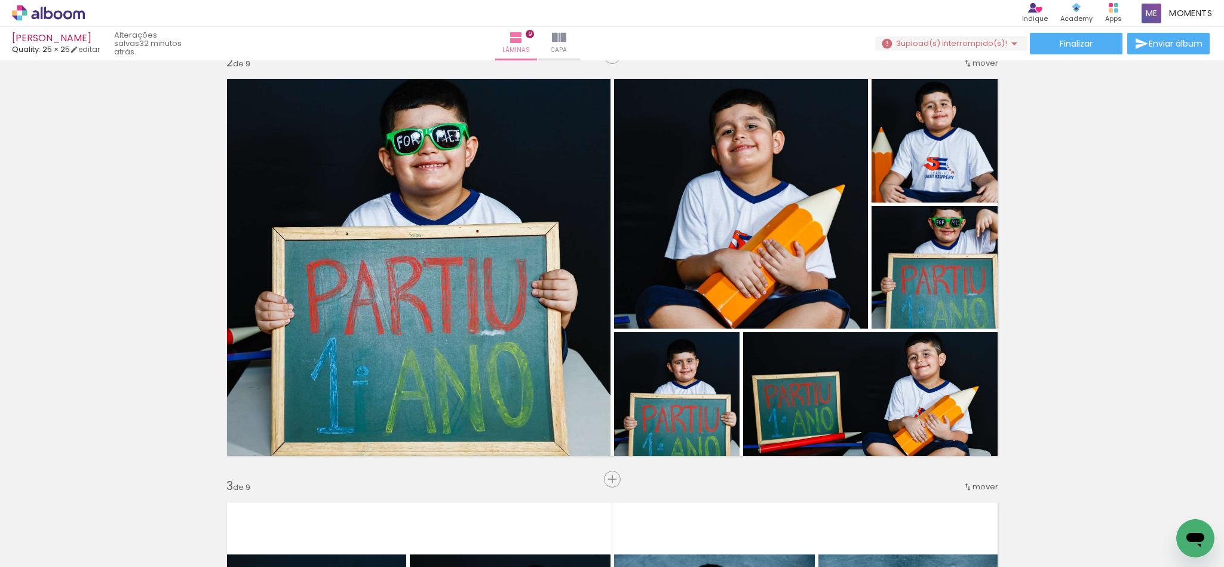
scroll to position [0, 0]
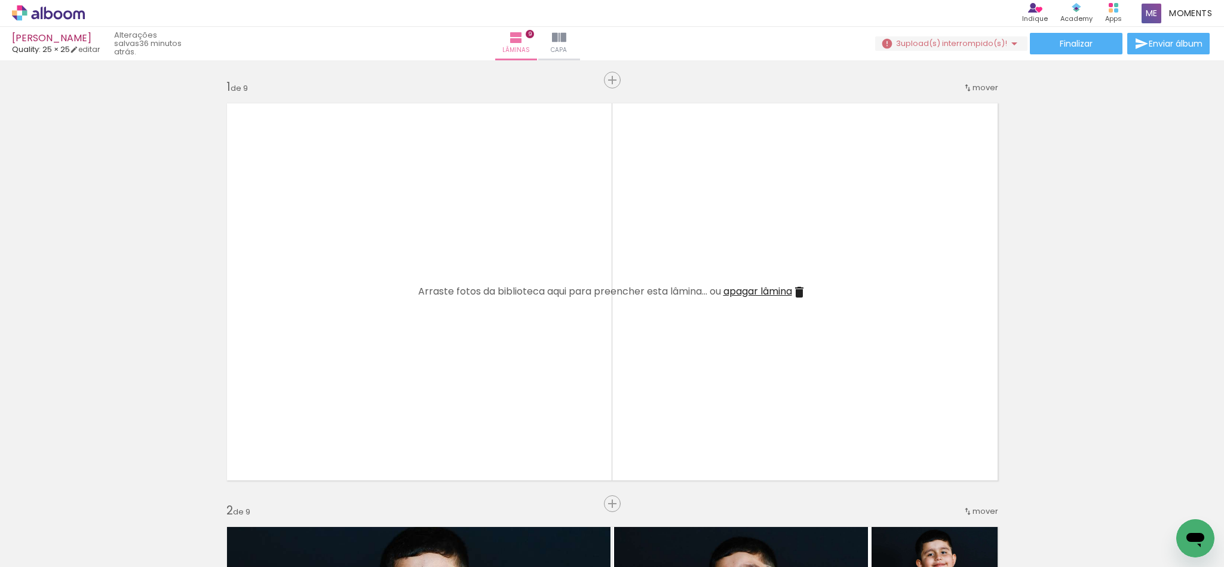
scroll to position [25600, 0]
click at [785, 545] on iron-image at bounding box center [788, 526] width 62 height 42
